Goal: Find specific page/section: Find specific page/section

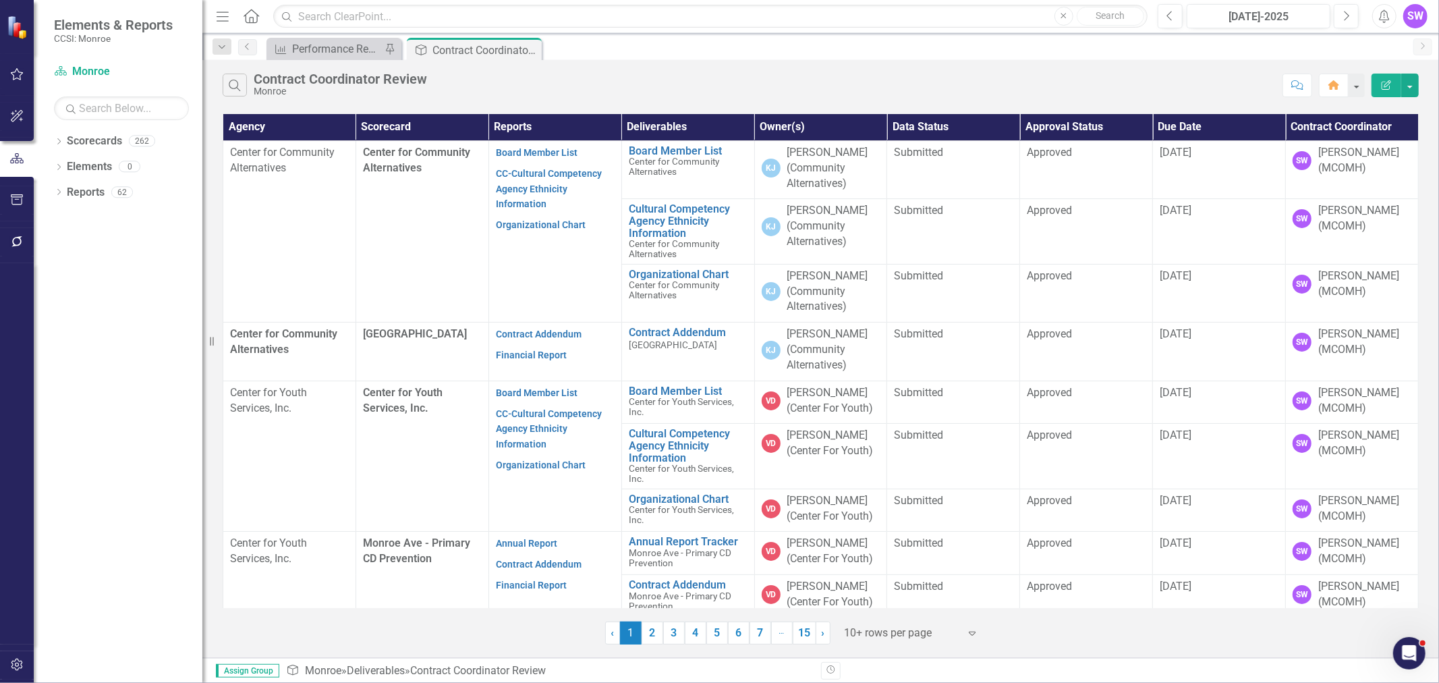
click at [132, 268] on div "Dropdown Scorecards 262 Dropdown Monroe Dropdown Catholic Charities Family & Co…" at bounding box center [118, 406] width 169 height 553
click at [57, 139] on icon "Dropdown" at bounding box center [58, 142] width 9 height 7
click at [61, 165] on icon "Dropdown" at bounding box center [66, 166] width 10 height 8
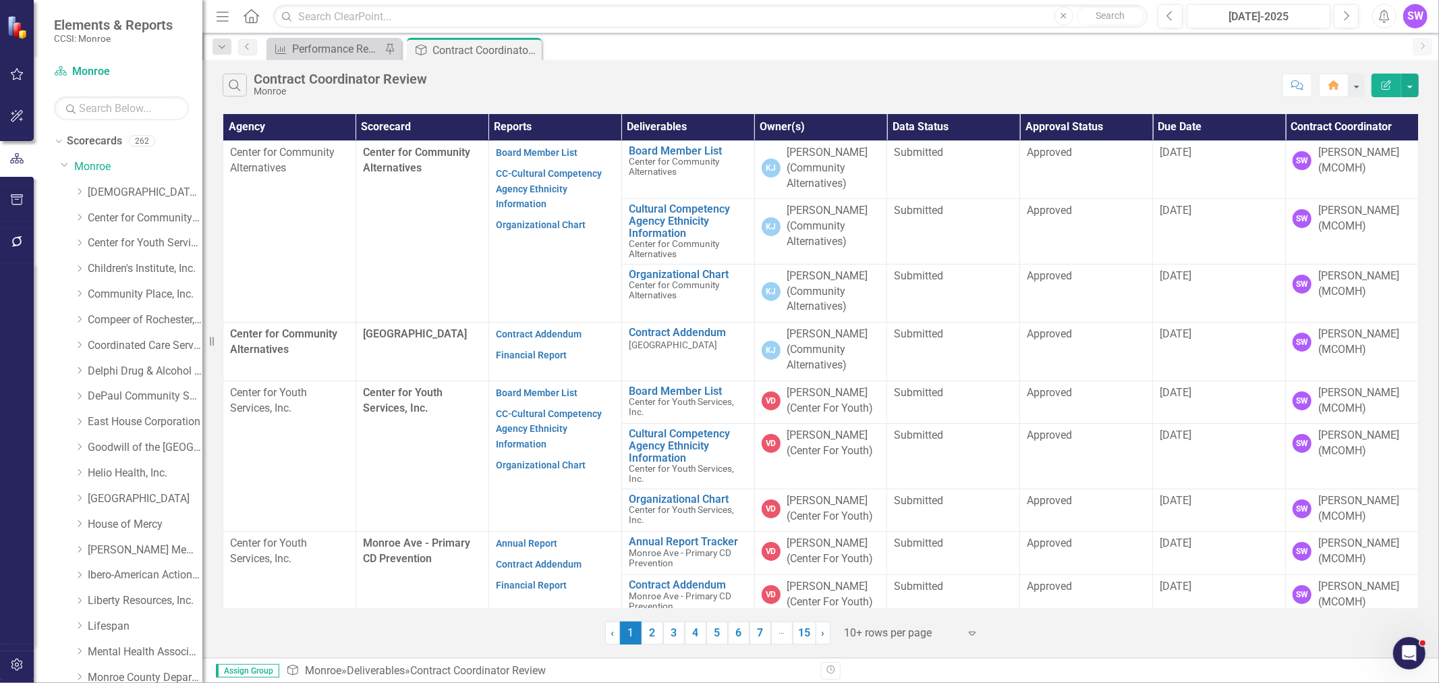
click at [732, 84] on div "Search Contract Coordinator Review Monroe" at bounding box center [749, 85] width 1053 height 23
click at [884, 635] on div at bounding box center [902, 633] width 115 height 18
click at [897, 610] on div "Display All Rows" at bounding box center [915, 611] width 127 height 16
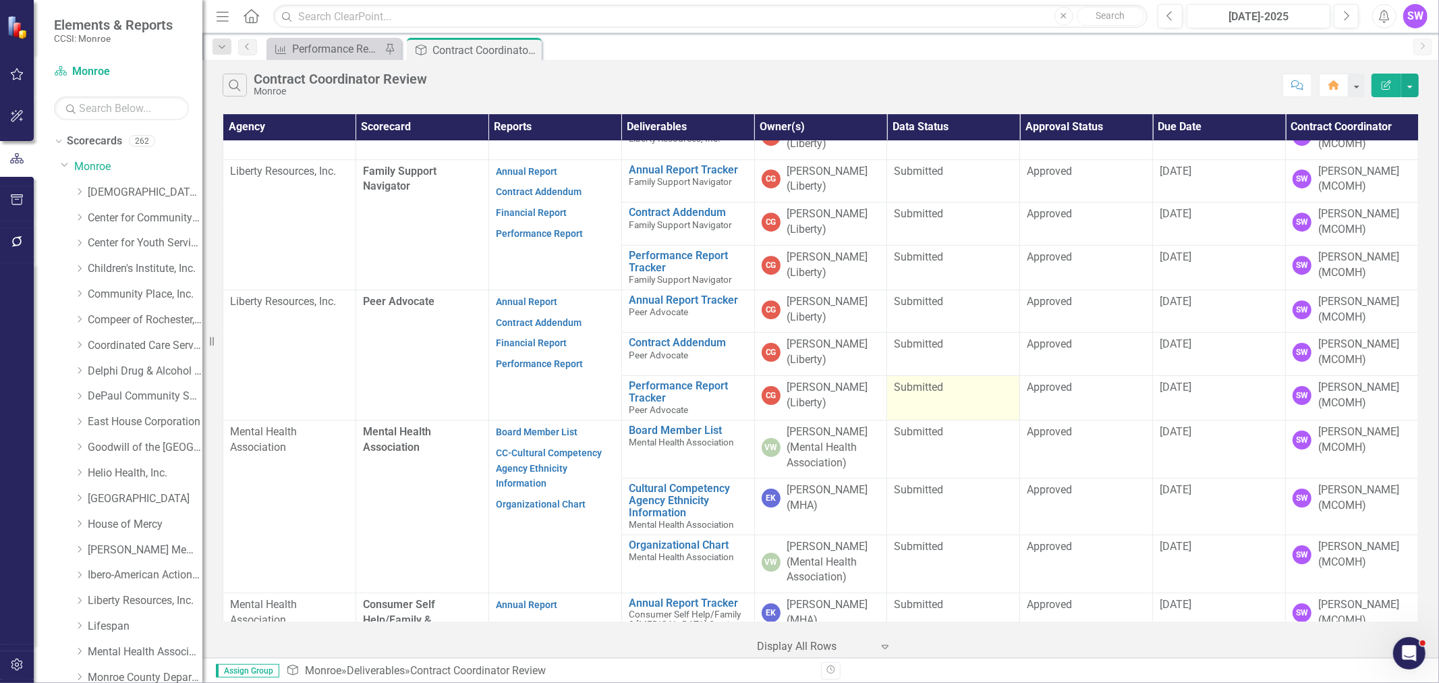
scroll to position [3599, 0]
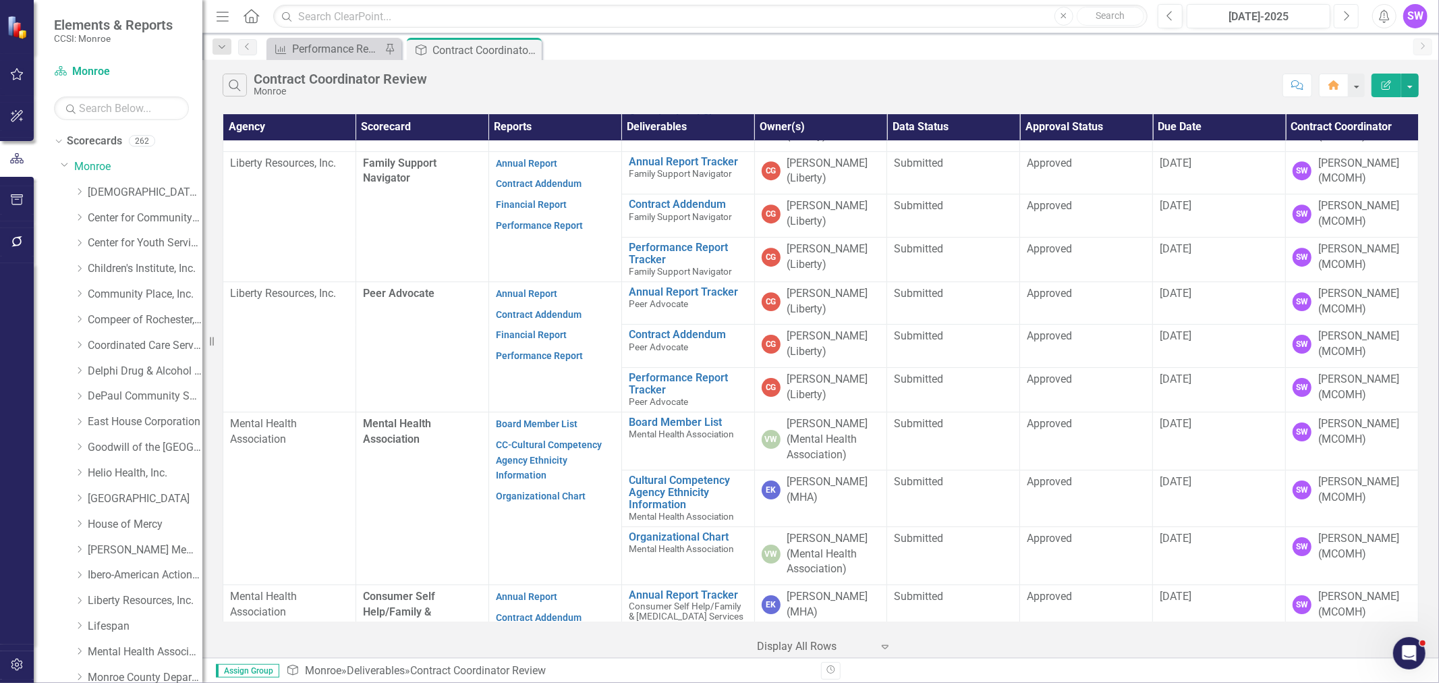
click at [1343, 22] on button "Next" at bounding box center [1346, 16] width 25 height 24
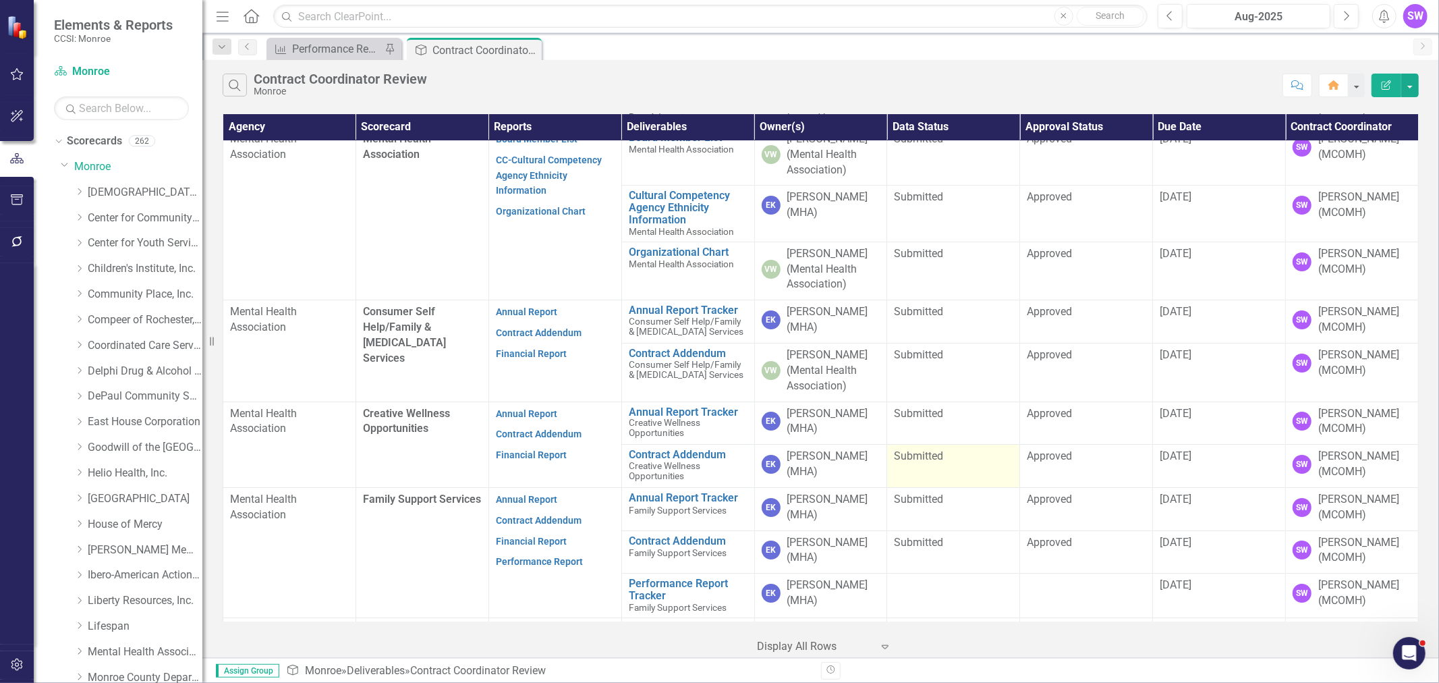
scroll to position [3898, 0]
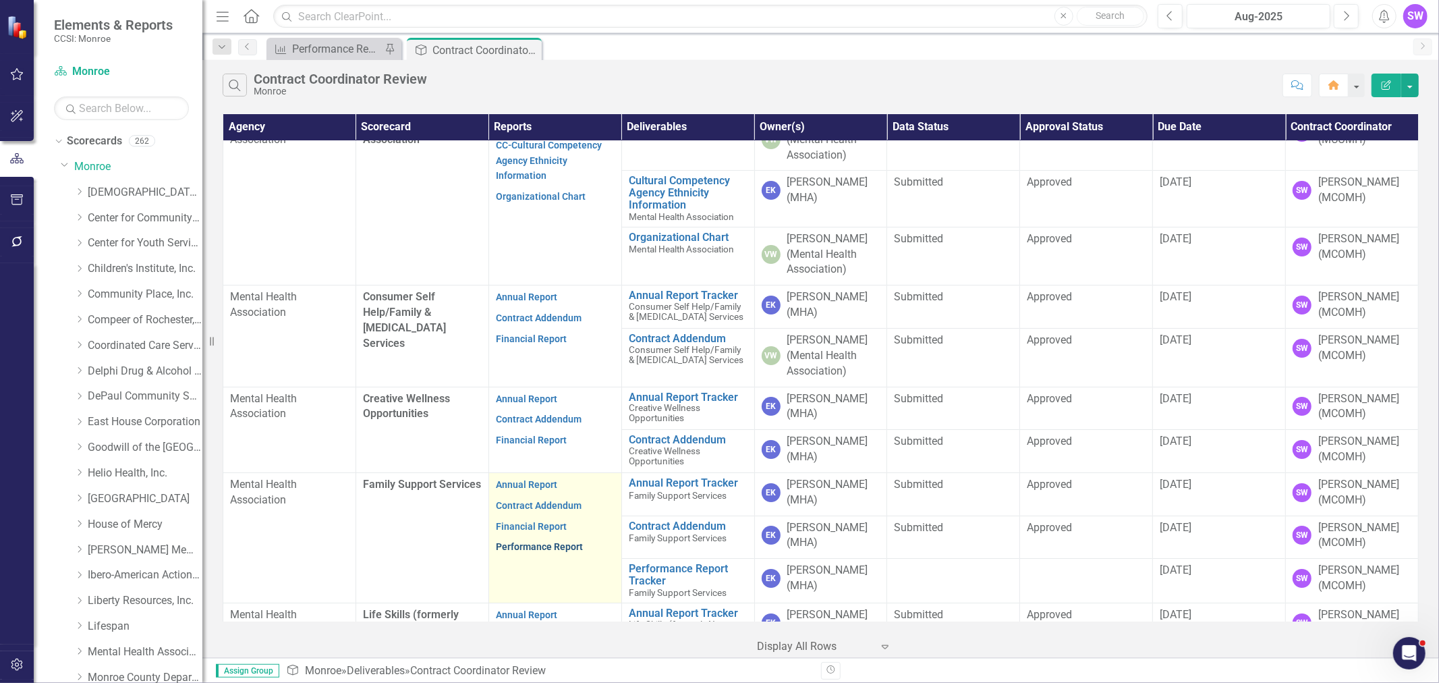
click at [538, 541] on link "Performance Report" at bounding box center [539, 546] width 87 height 11
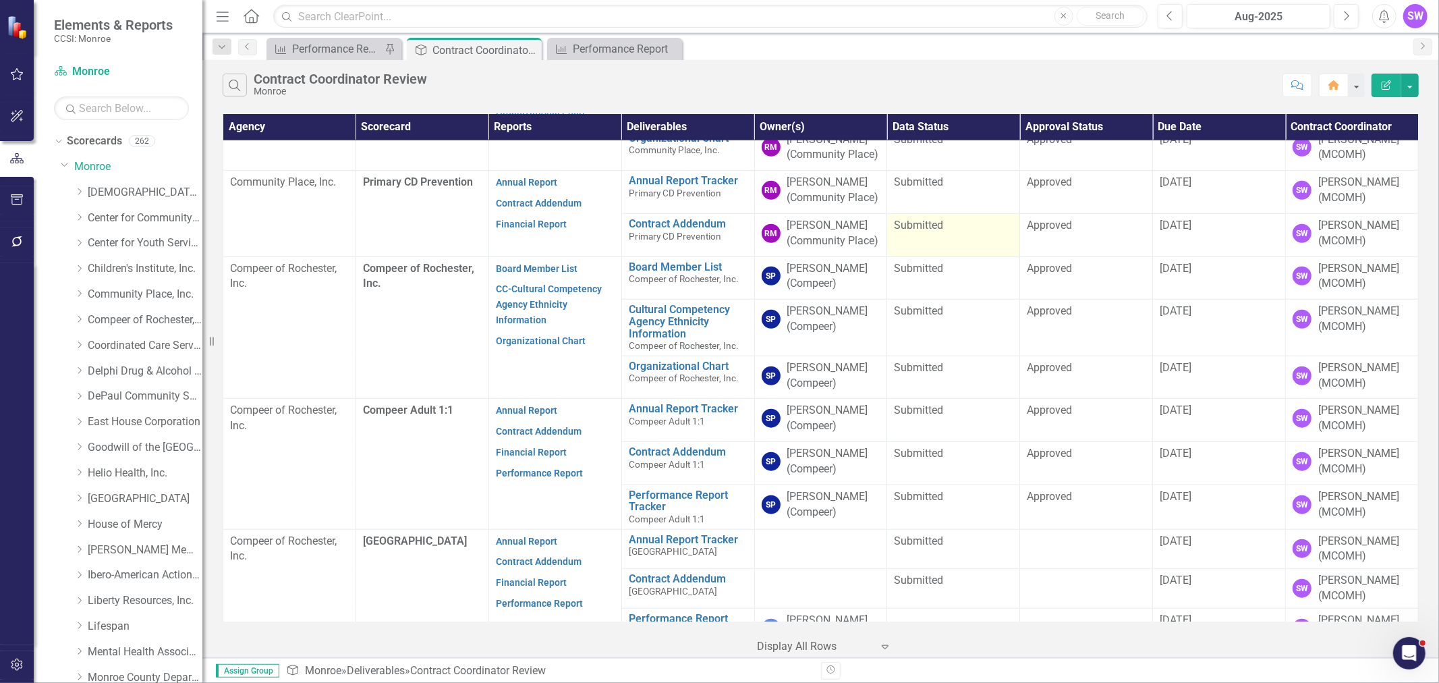
scroll to position [1049, 0]
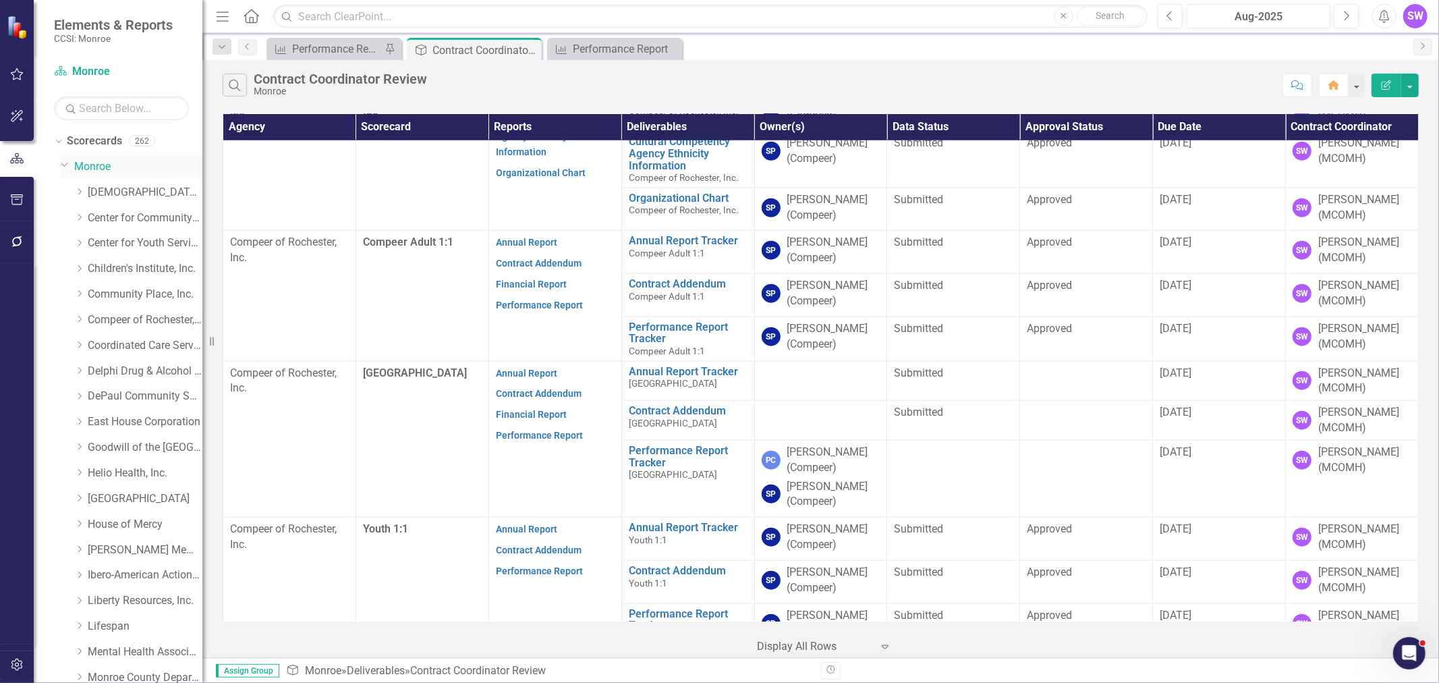
click at [90, 165] on link "Monroe" at bounding box center [138, 167] width 128 height 16
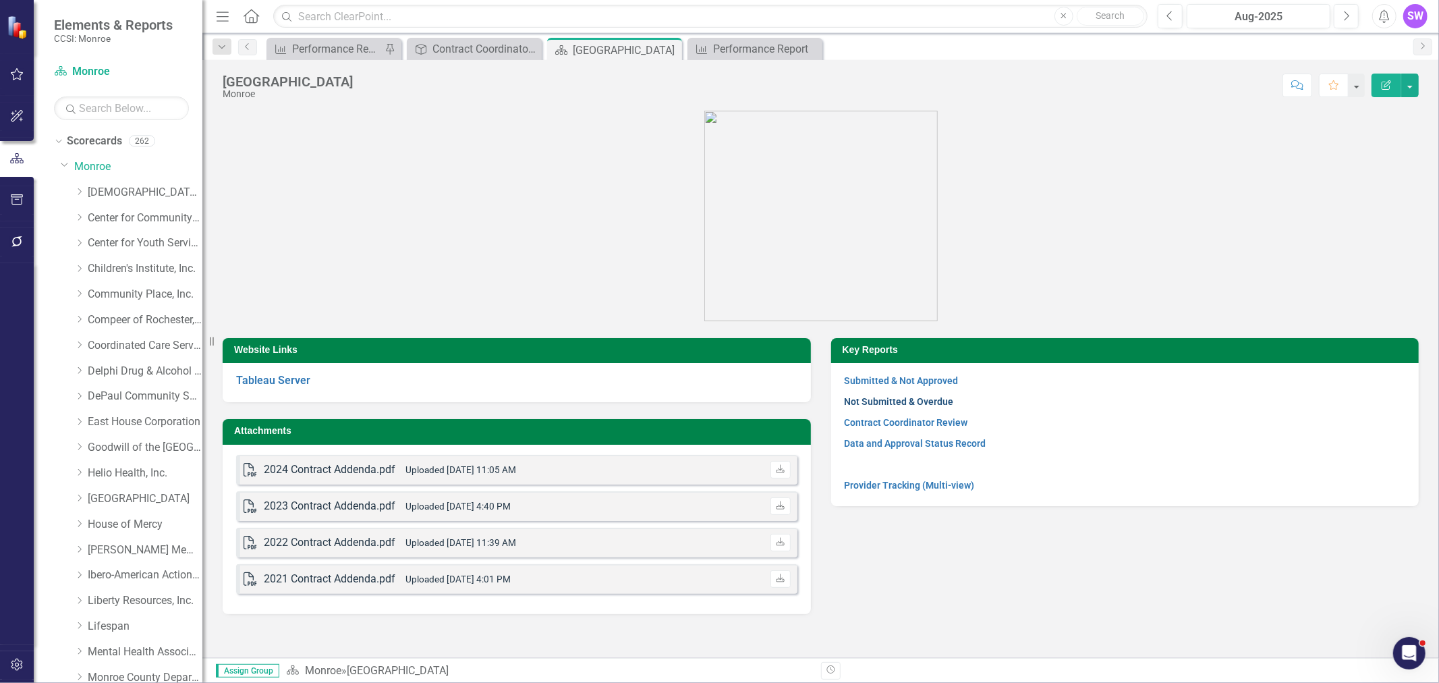
click at [885, 401] on link "Not Submitted & Overdue" at bounding box center [899, 401] width 109 height 11
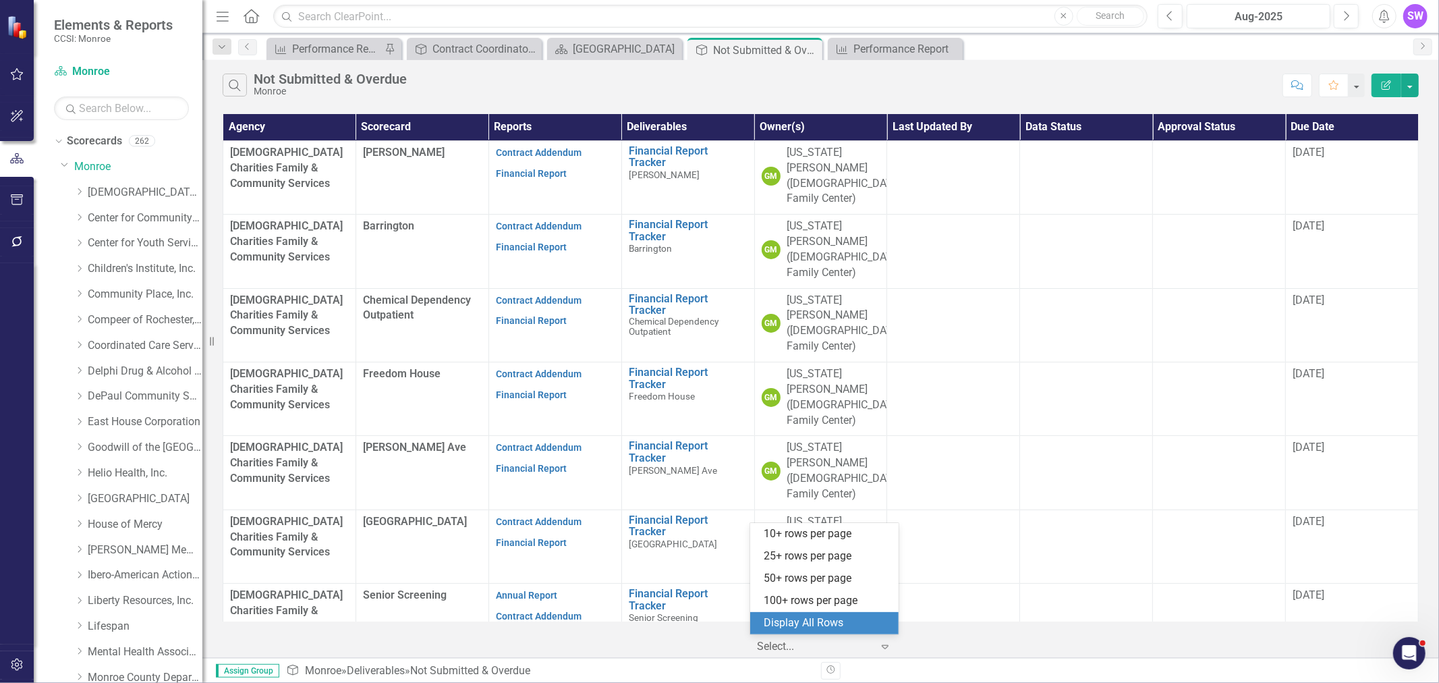
click at [817, 646] on div at bounding box center [814, 647] width 115 height 18
click at [1113, 509] on td at bounding box center [1086, 546] width 133 height 74
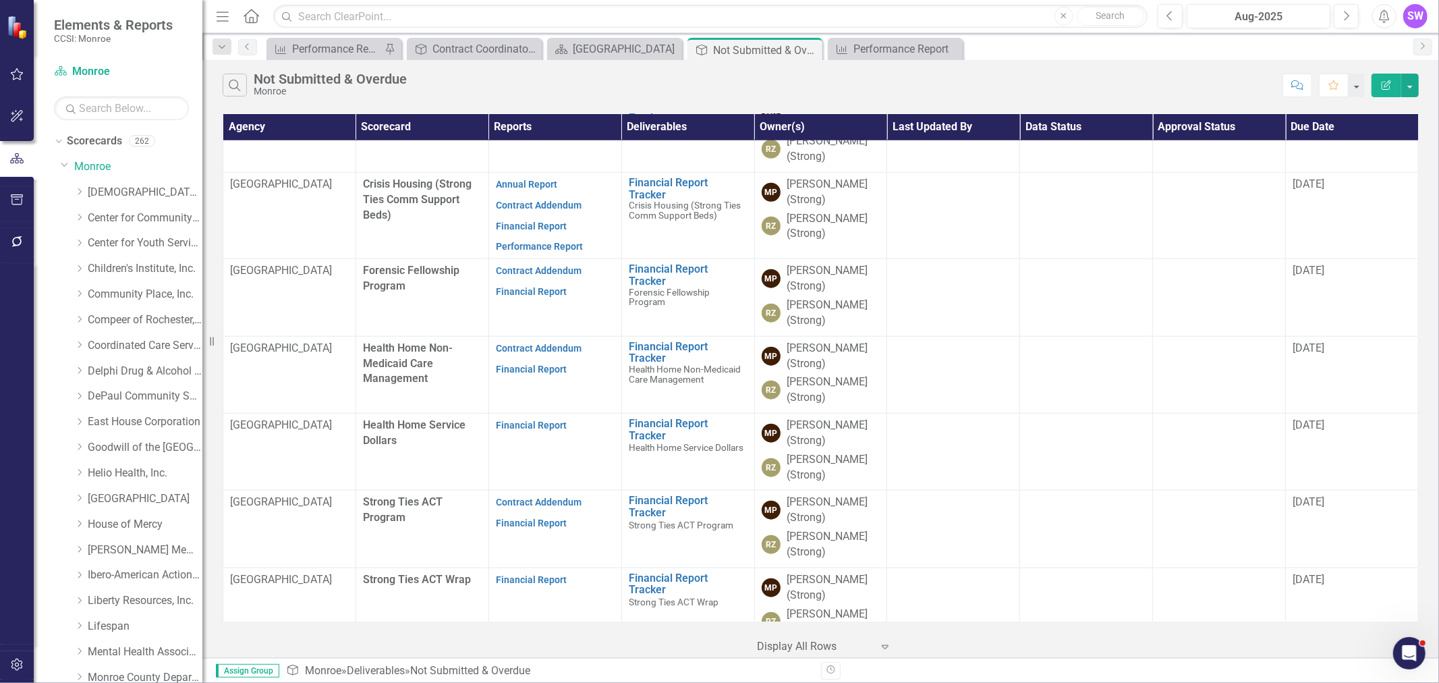
scroll to position [5421, 0]
